Goal: Transaction & Acquisition: Purchase product/service

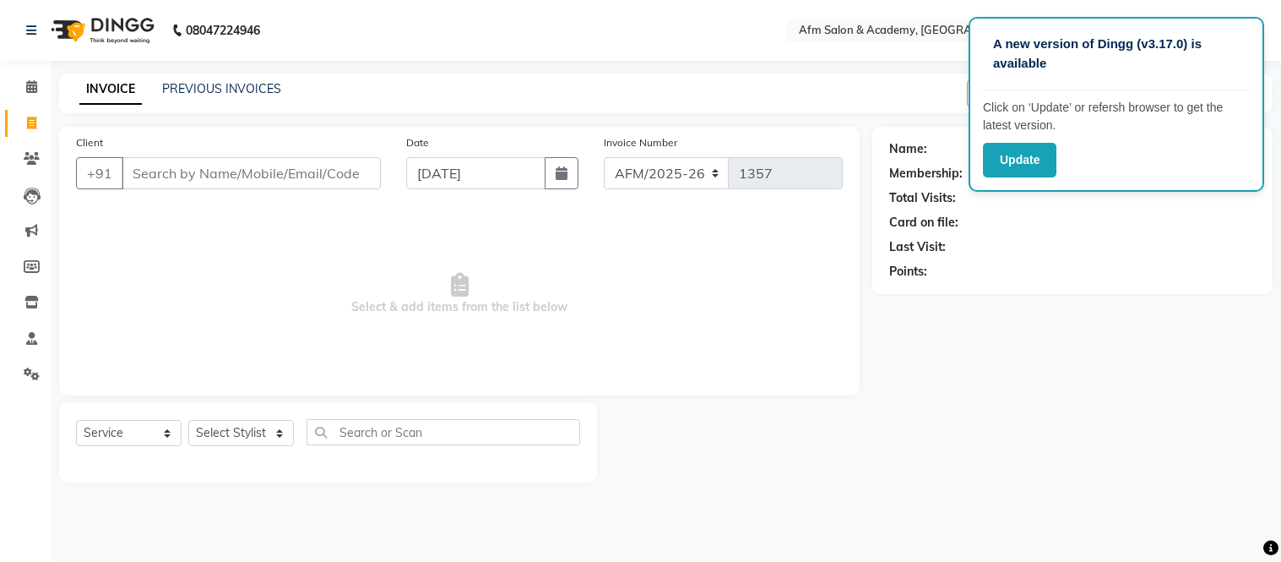
select select "service"
type input "9462229421"
click at [351, 175] on span "Add Client" at bounding box center [337, 173] width 67 height 17
select select "22"
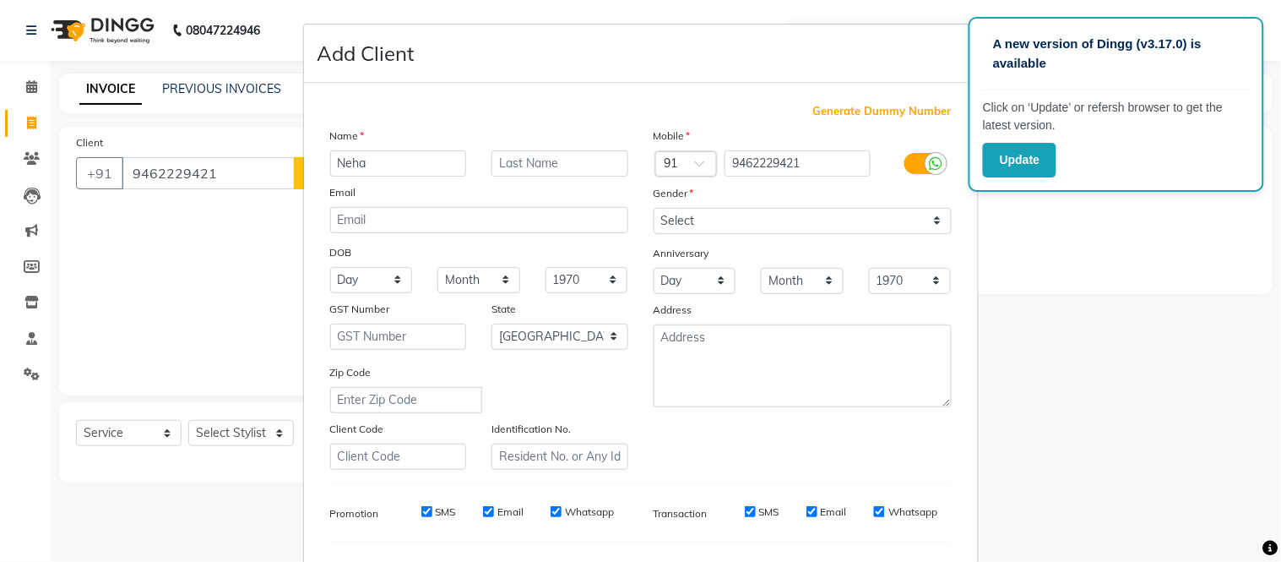
type input "Neha"
click at [530, 163] on input "text" at bounding box center [560, 163] width 137 height 26
click at [931, 218] on select "Select [DEMOGRAPHIC_DATA] [DEMOGRAPHIC_DATA] Other Prefer Not To Say" at bounding box center [803, 221] width 298 height 26
select select "[DEMOGRAPHIC_DATA]"
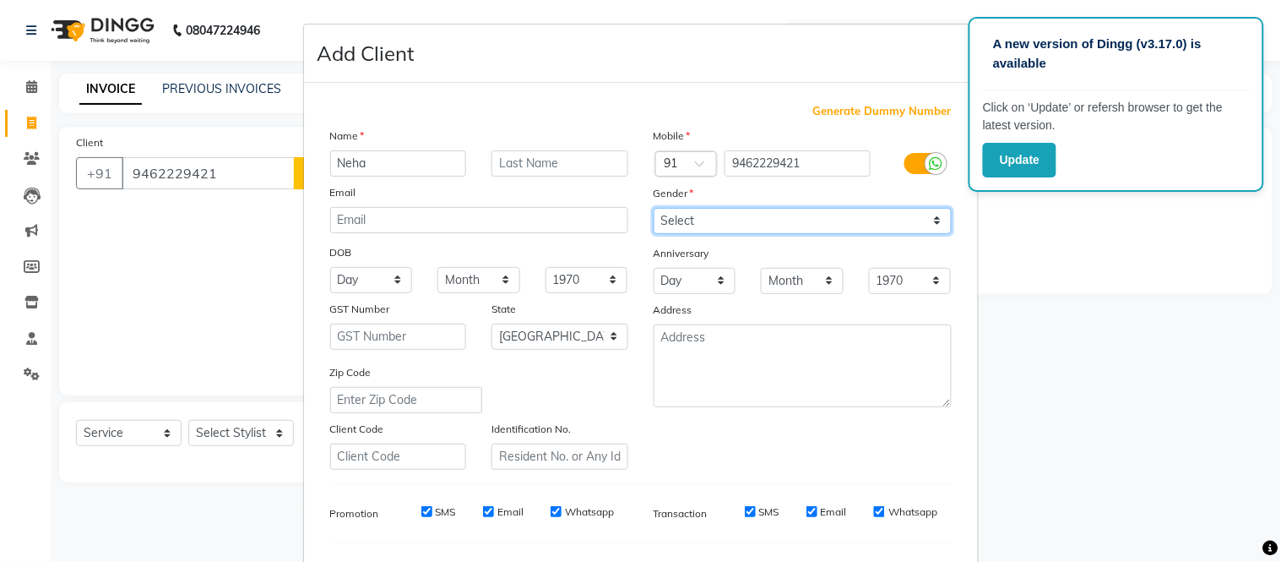
click at [654, 208] on select "Select [DEMOGRAPHIC_DATA] [DEMOGRAPHIC_DATA] Other Prefer Not To Say" at bounding box center [803, 221] width 298 height 26
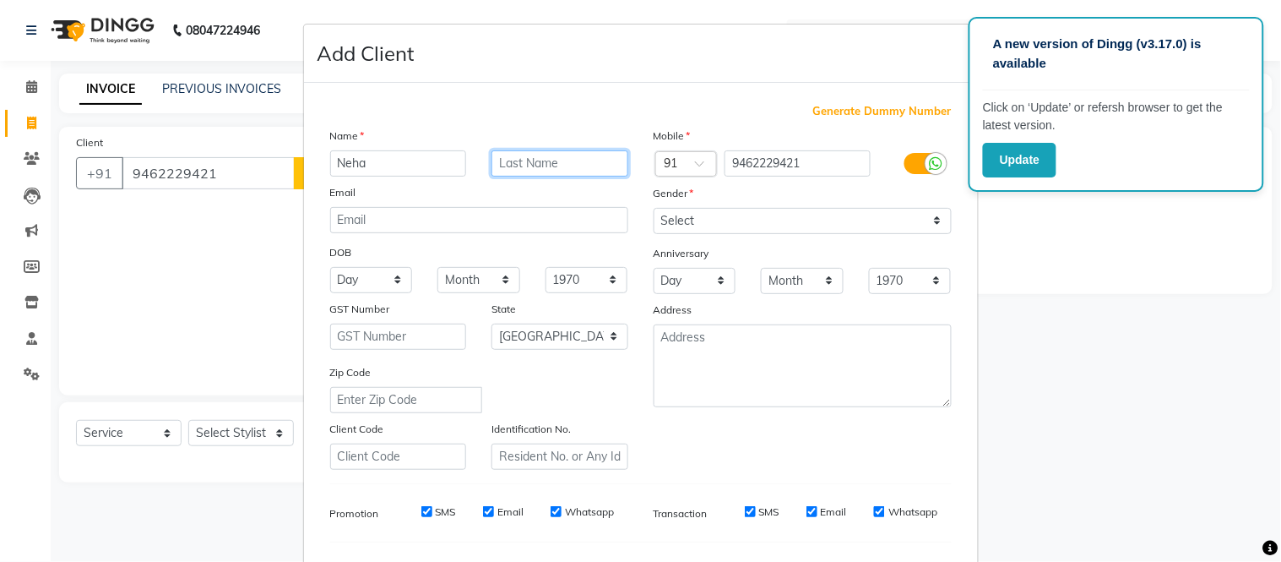
click at [555, 158] on input "text" at bounding box center [560, 163] width 137 height 26
type input "[PERSON_NAME]"
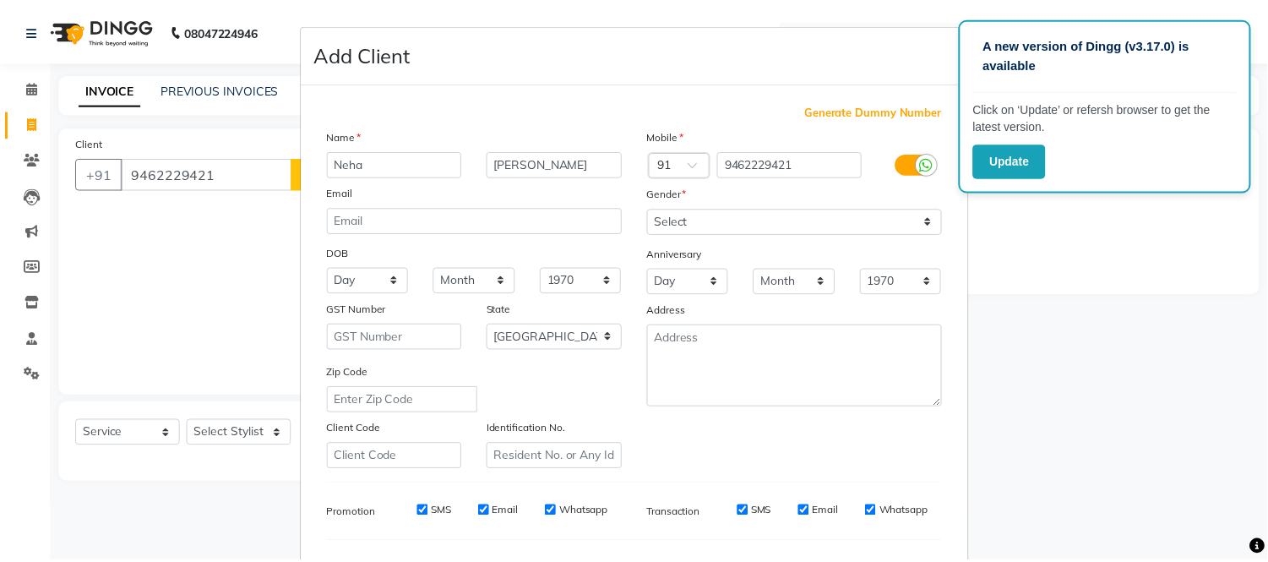
scroll to position [218, 0]
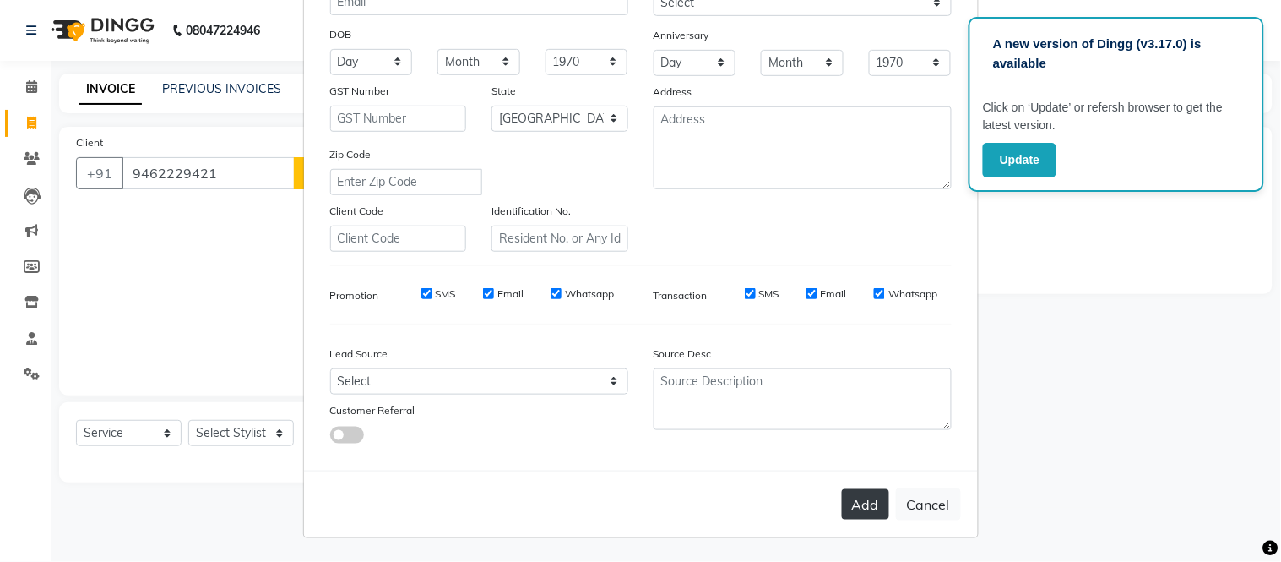
click at [862, 510] on button "Add" at bounding box center [865, 504] width 47 height 30
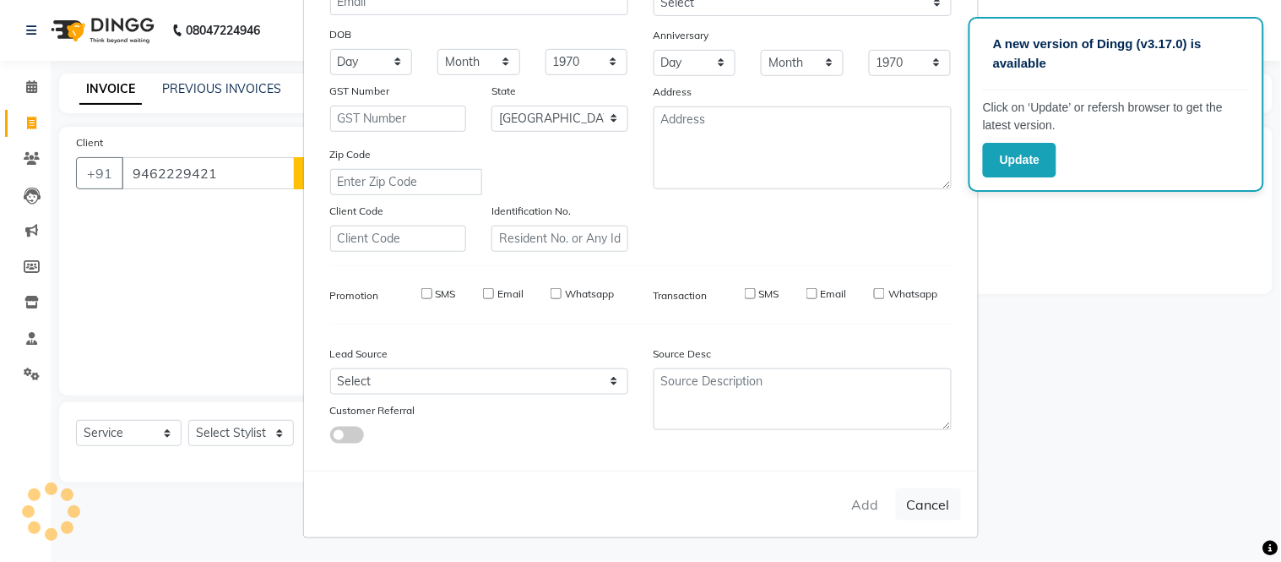
select select
select select "null"
select select
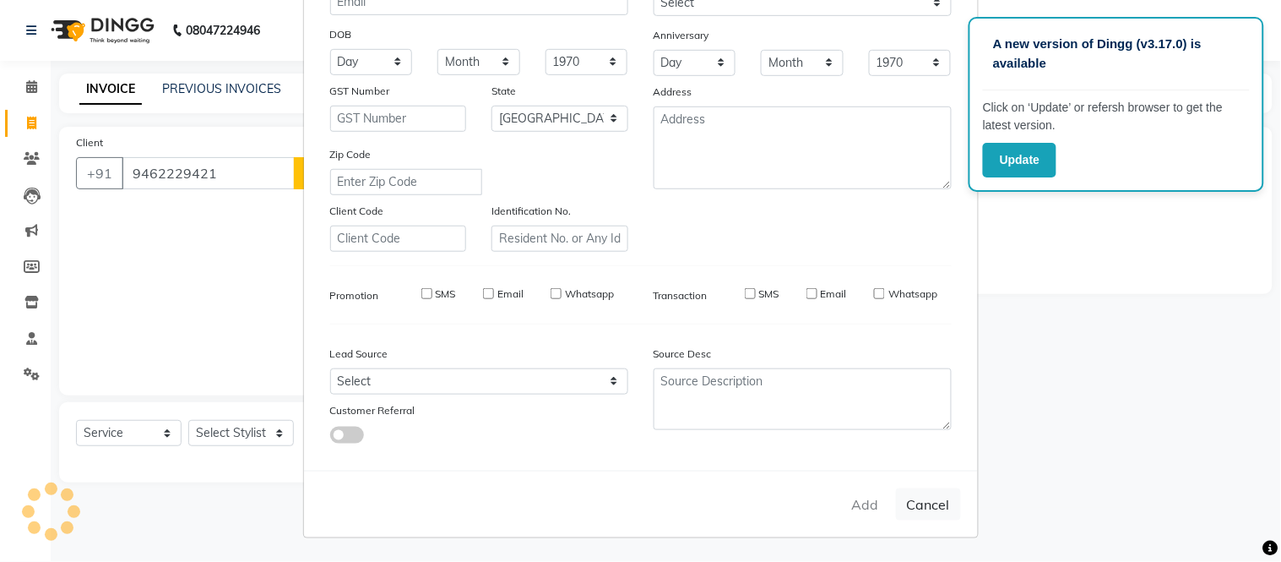
select select
checkbox input "false"
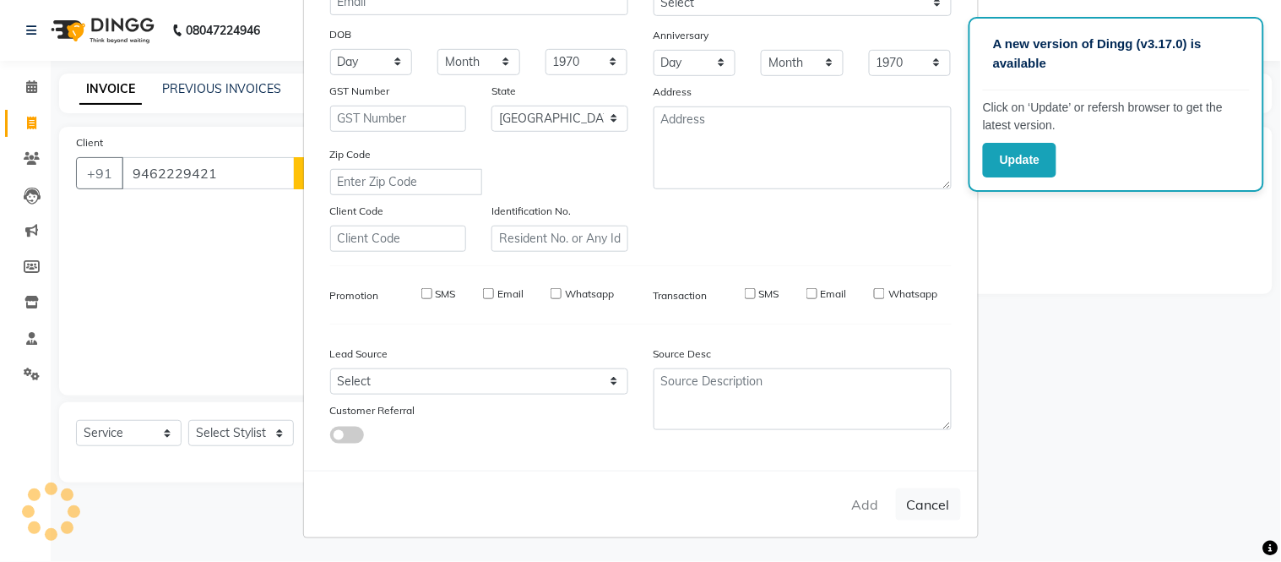
checkbox input "false"
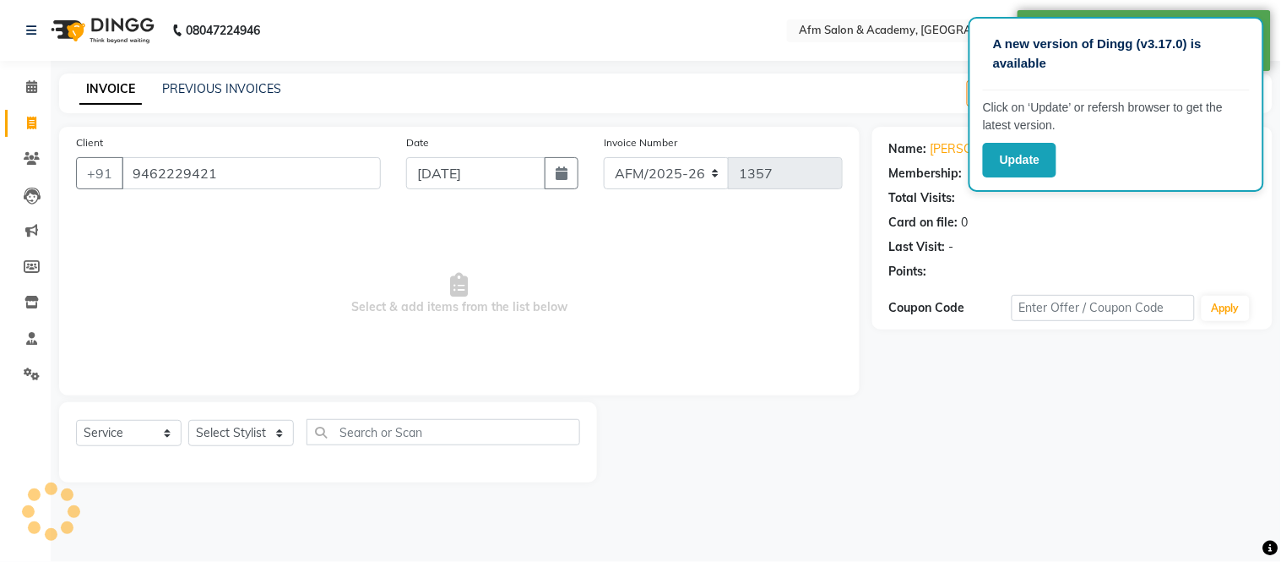
select select "1: Object"
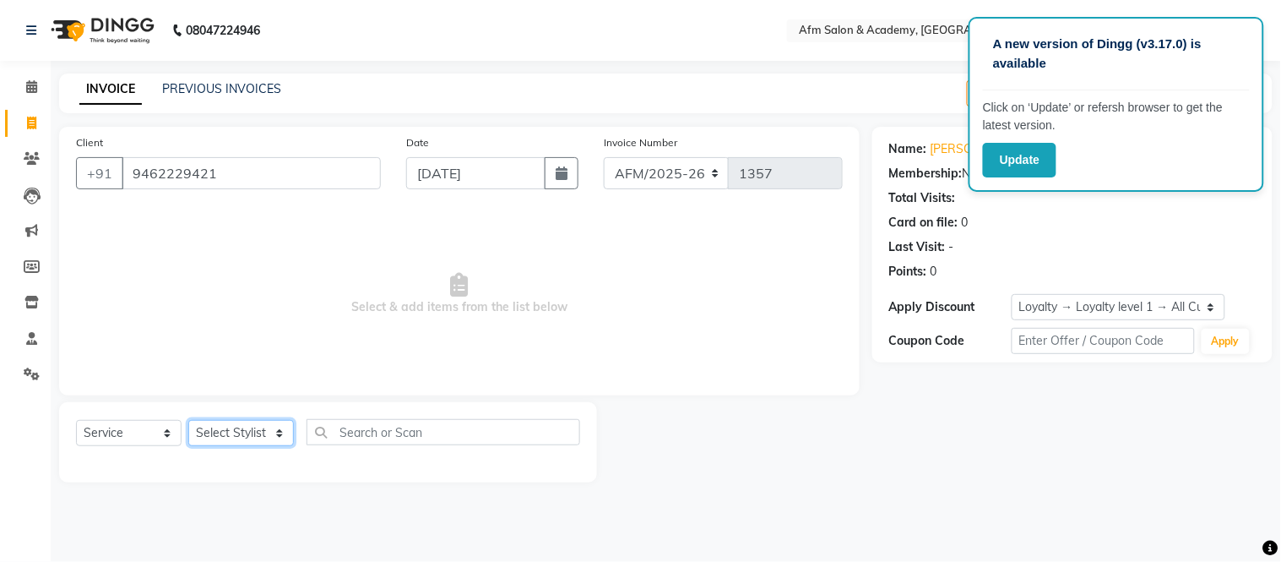
click at [276, 428] on select "Select Stylist AFM [PERSON_NAME] [PERSON_NAME] [PERSON_NAME] Front Desk [PERSON…" at bounding box center [241, 433] width 106 height 26
select select "45538"
click at [188, 421] on select "Select Stylist AFM [PERSON_NAME] [PERSON_NAME] [PERSON_NAME] Front Desk [PERSON…" at bounding box center [241, 433] width 106 height 26
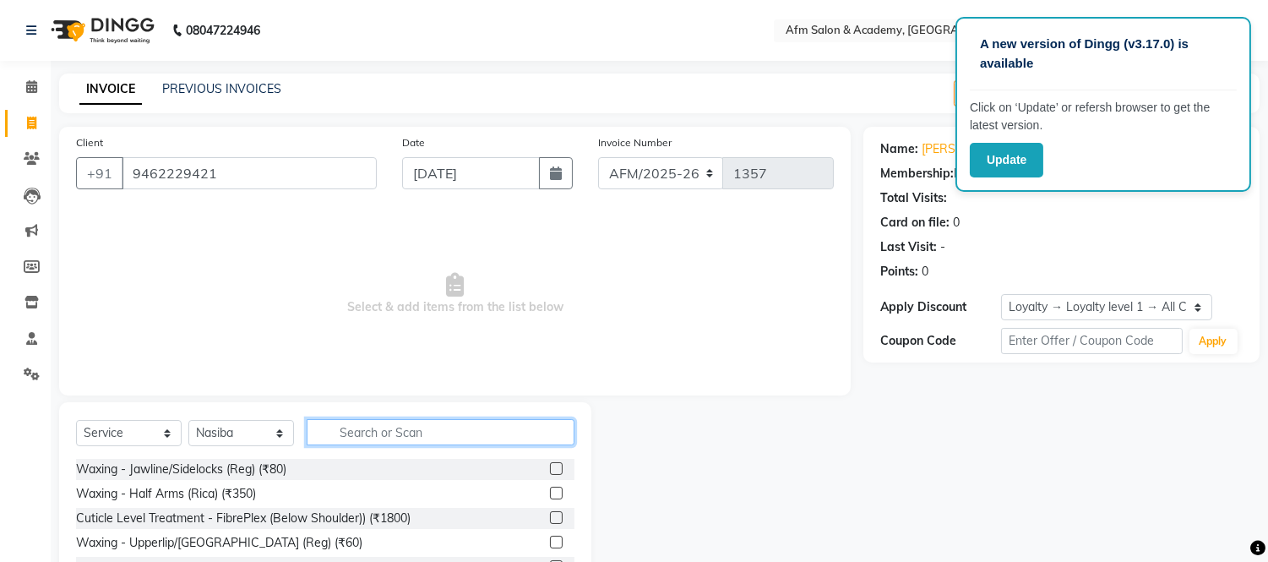
click at [427, 432] on input "text" at bounding box center [441, 432] width 268 height 26
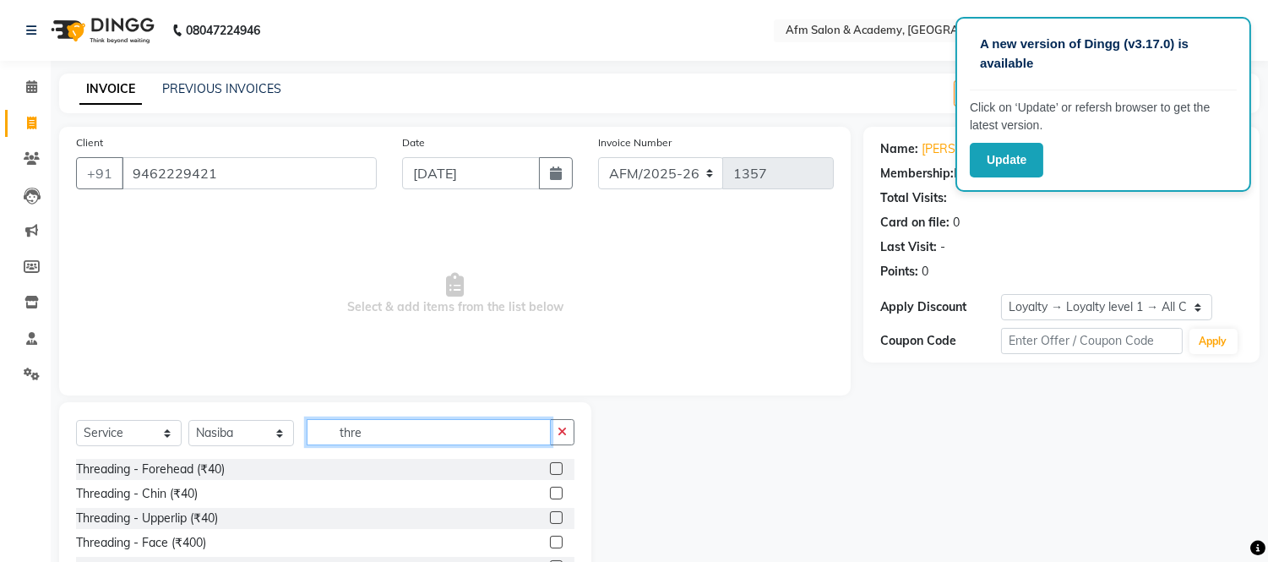
type input "thre"
click at [550, 470] on label at bounding box center [556, 468] width 13 height 13
click at [550, 470] on input "checkbox" at bounding box center [555, 469] width 11 height 11
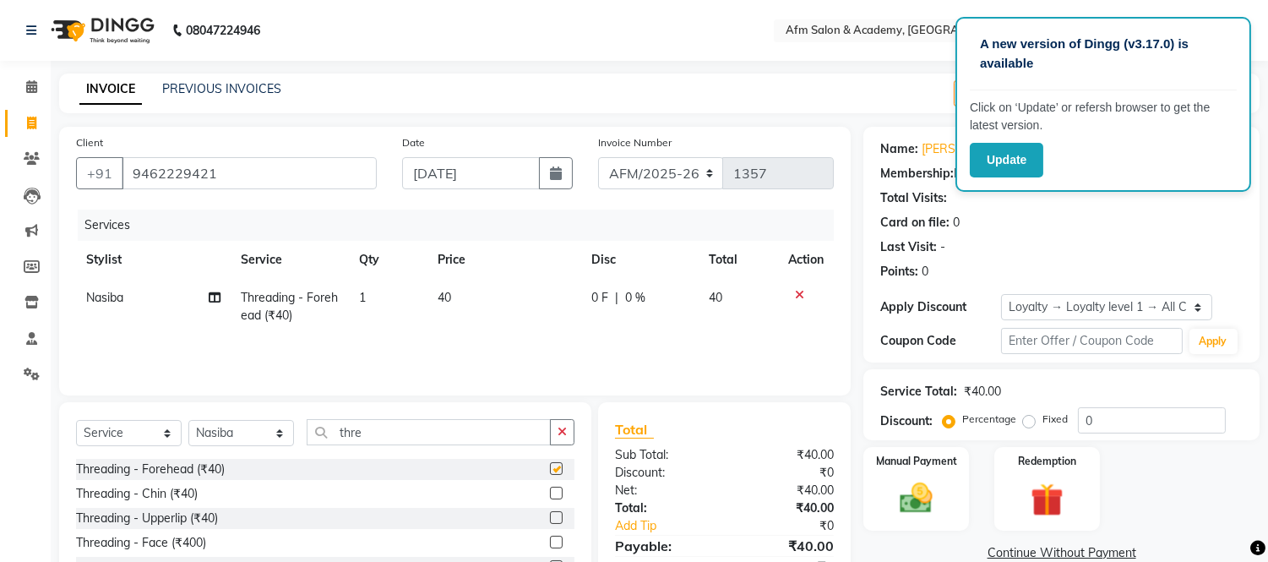
checkbox input "false"
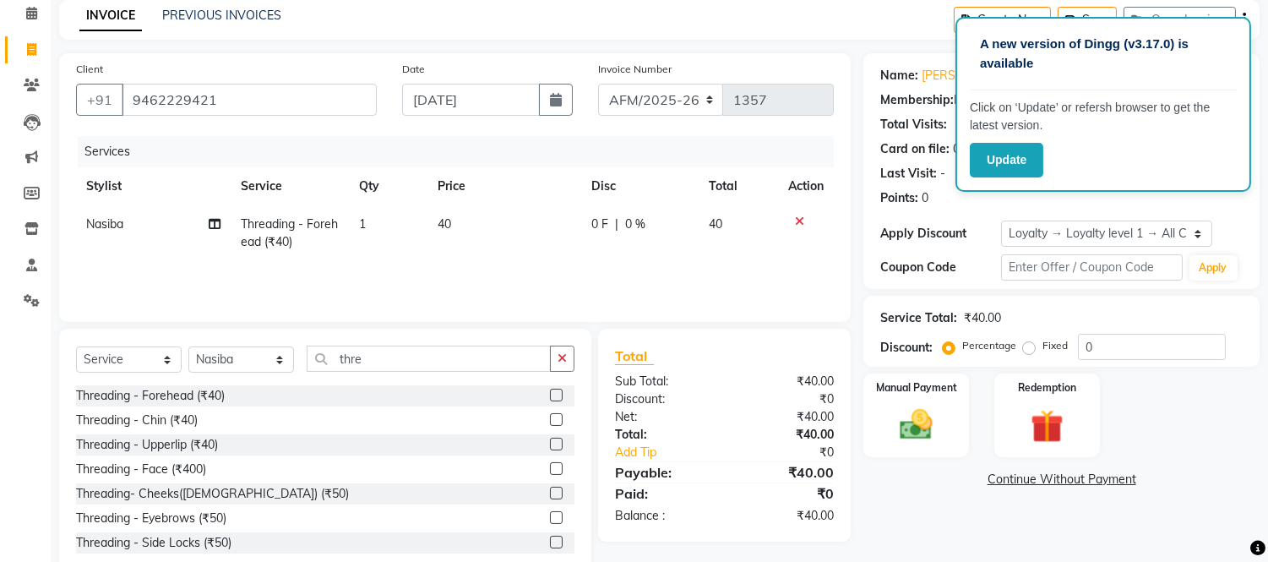
scroll to position [114, 0]
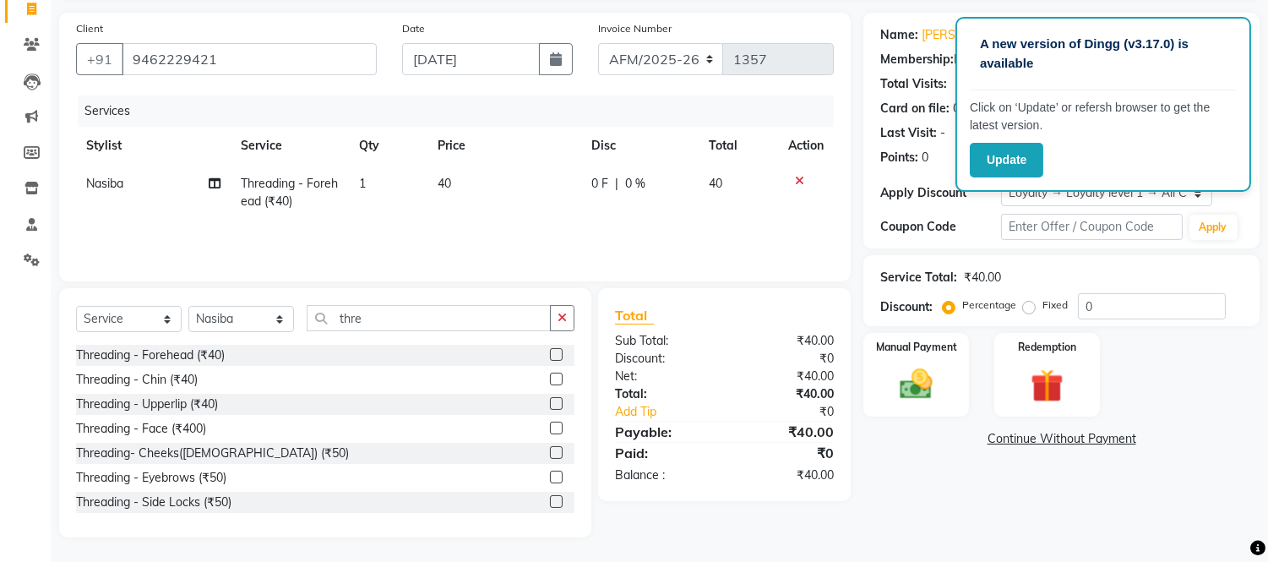
click at [550, 475] on label at bounding box center [556, 477] width 13 height 13
click at [550, 475] on input "checkbox" at bounding box center [555, 477] width 11 height 11
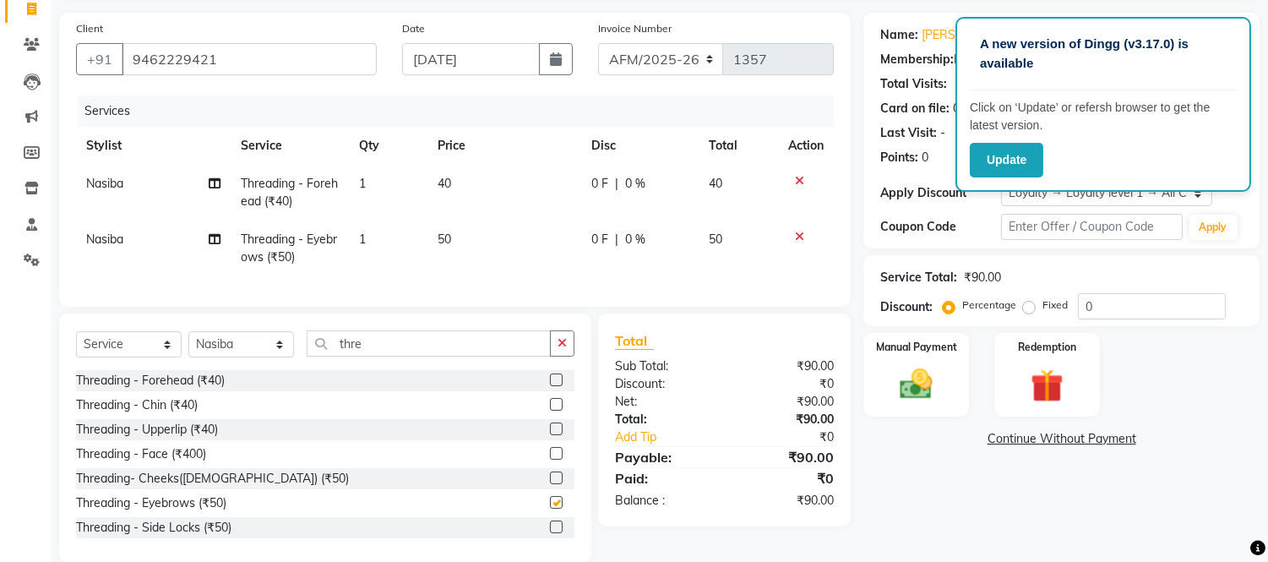
checkbox input "false"
click at [550, 435] on label at bounding box center [556, 428] width 13 height 13
click at [550, 435] on input "checkbox" at bounding box center [555, 429] width 11 height 11
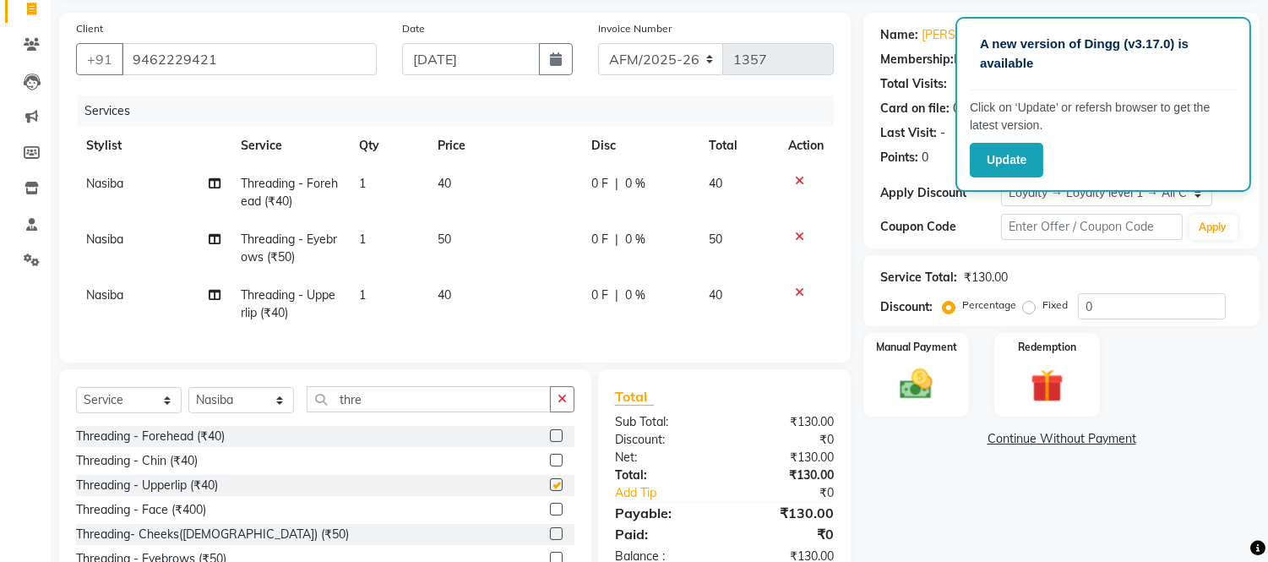
checkbox input "false"
click at [550, 466] on label at bounding box center [556, 460] width 13 height 13
click at [550, 466] on input "checkbox" at bounding box center [555, 460] width 11 height 11
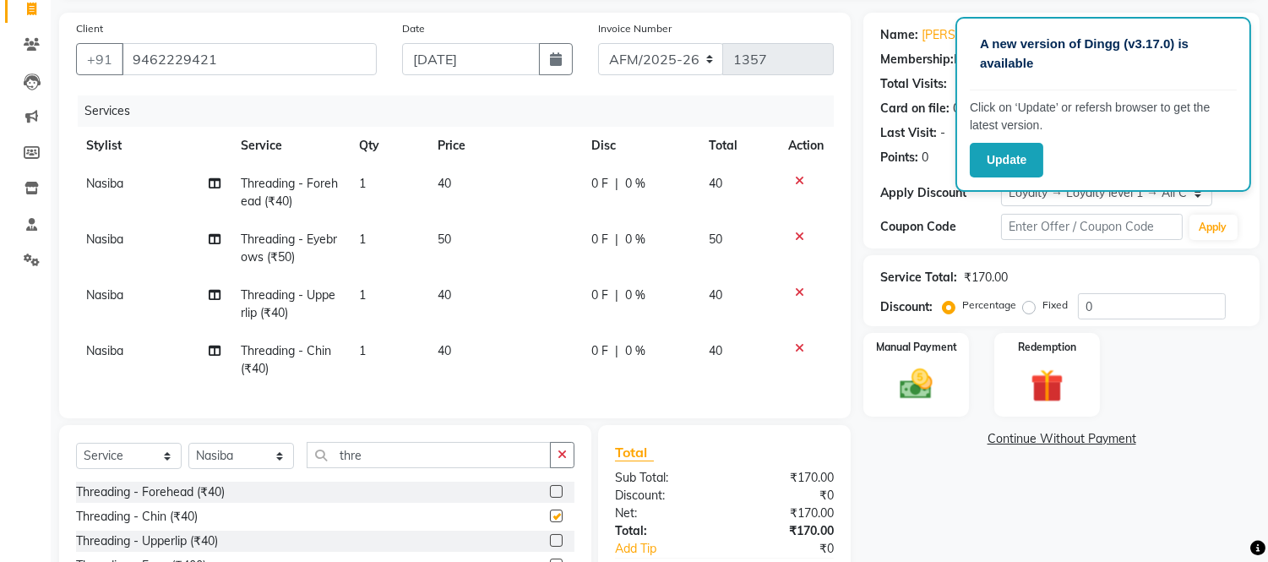
checkbox input "false"
click at [909, 383] on img at bounding box center [917, 385] width 56 height 40
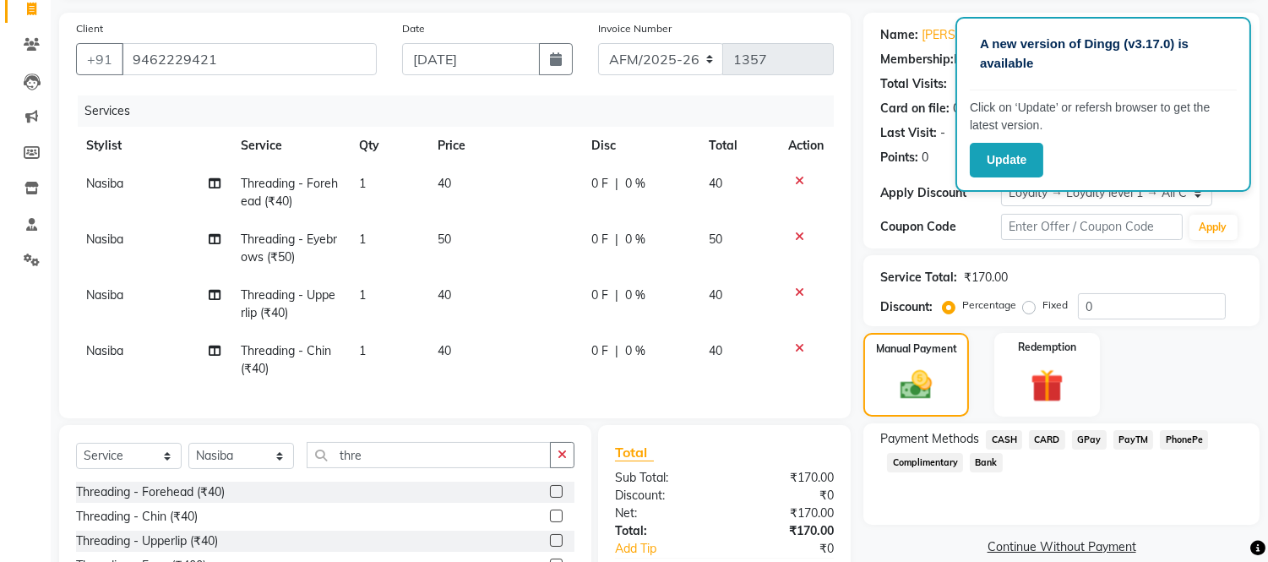
click at [1086, 436] on span "GPay" at bounding box center [1089, 439] width 35 height 19
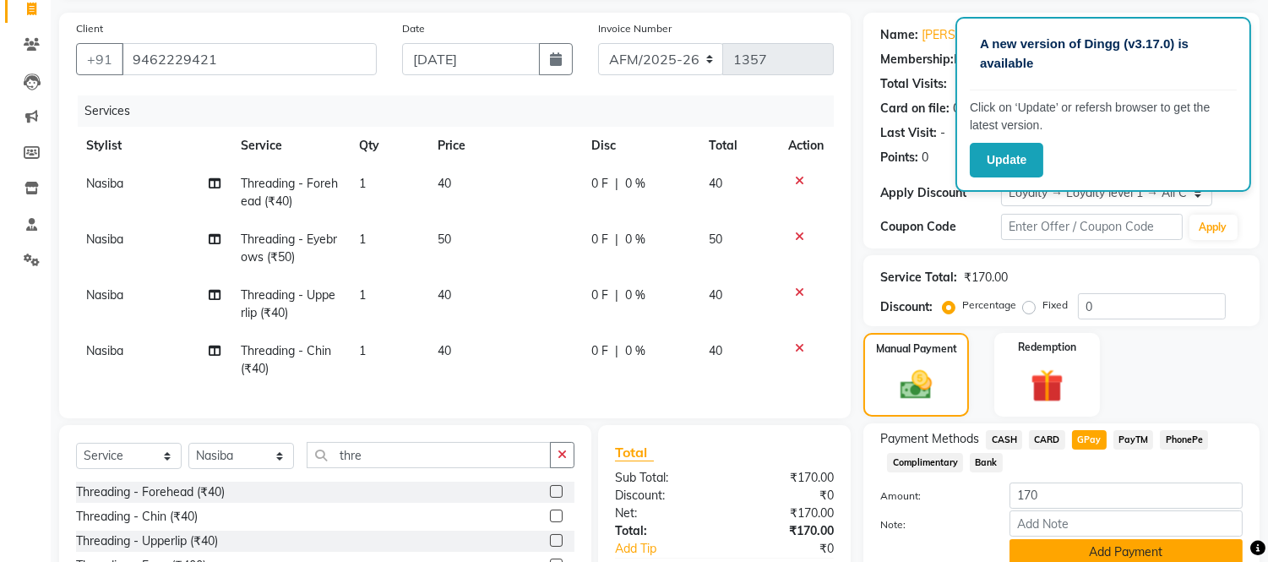
click at [1123, 544] on button "Add Payment" at bounding box center [1125, 552] width 233 height 26
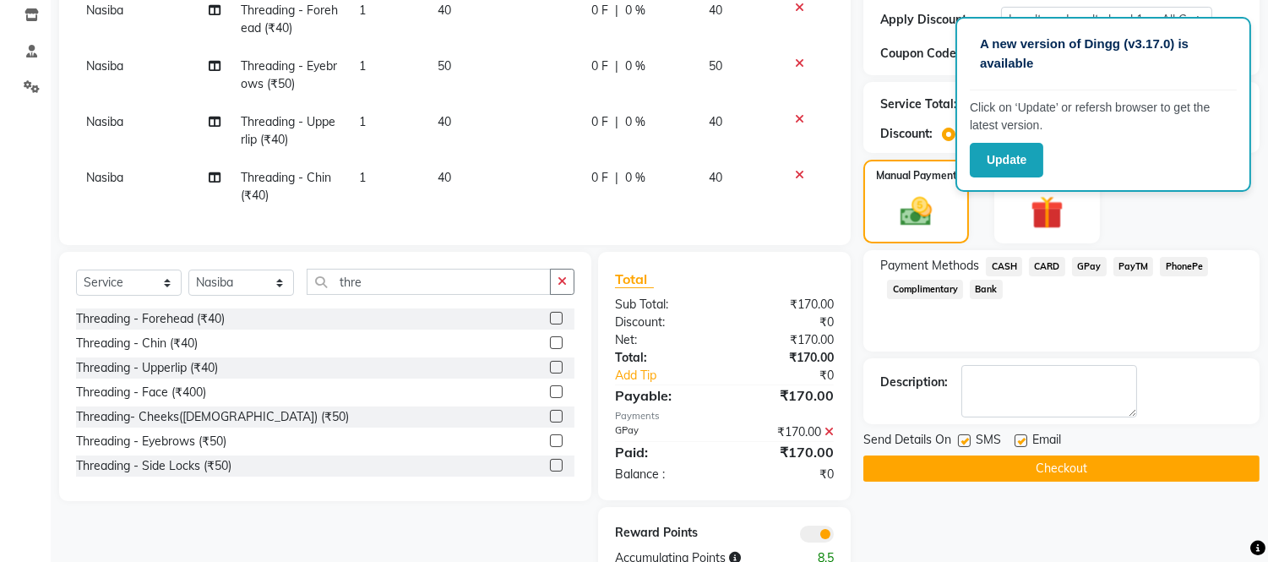
scroll to position [348, 0]
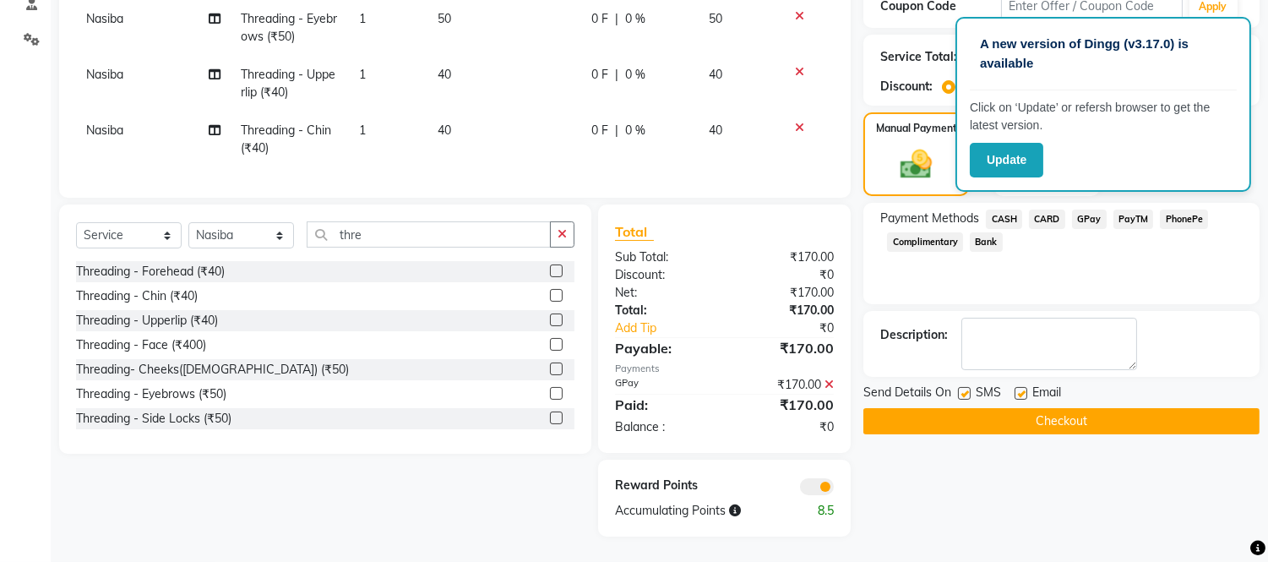
click at [1076, 408] on button "Checkout" at bounding box center [1061, 421] width 396 height 26
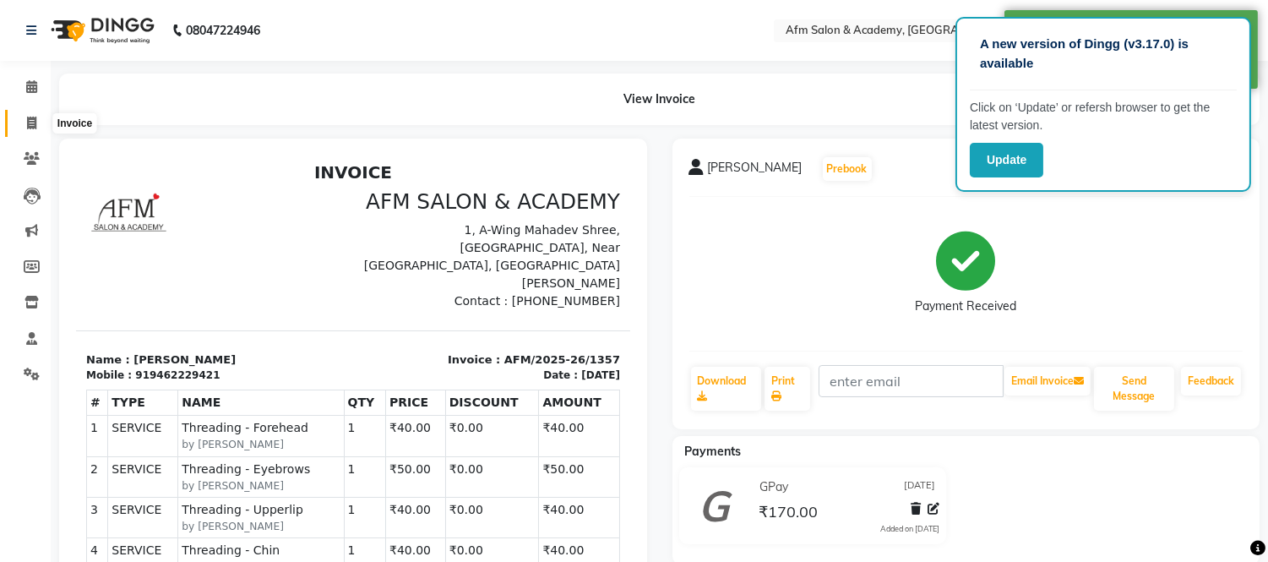
click at [37, 121] on span at bounding box center [32, 123] width 30 height 19
select select "service"
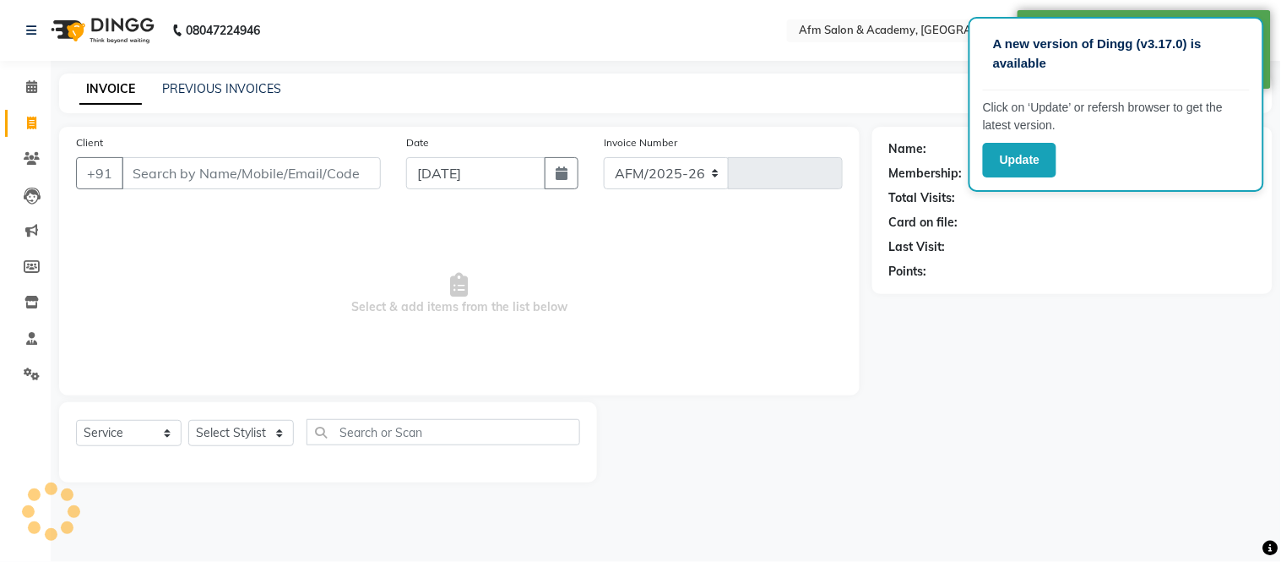
select select "3437"
type input "1358"
